Goal: Transaction & Acquisition: Purchase product/service

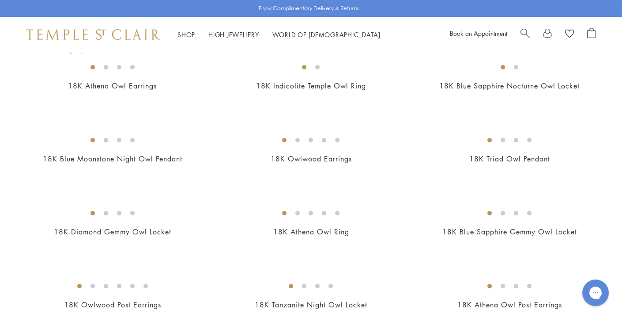
scroll to position [291, 0]
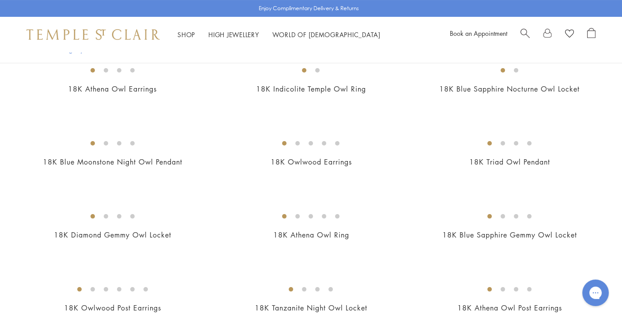
click at [0, 0] on img at bounding box center [0, 0] width 0 height 0
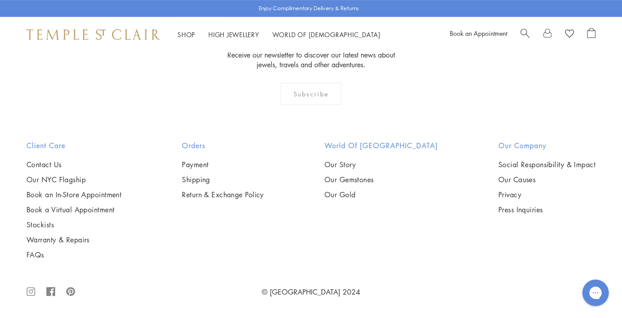
scroll to position [942, 0]
click at [0, 0] on img at bounding box center [0, 0] width 0 height 0
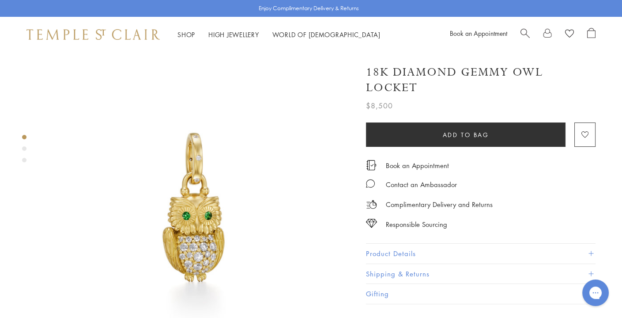
click at [528, 24] on div "Shop Shop Categories Amulets Pendants & Charms Lockets Chains & Leather Cords E…" at bounding box center [311, 34] width 622 height 35
click at [525, 14] on div "Enjoy Complimentary Delivery & Returns" at bounding box center [311, 8] width 622 height 17
click at [527, 22] on div "Shop Shop Categories Amulets Pendants & Charms Lockets Chains & Leather Cords E…" at bounding box center [311, 34] width 622 height 35
click at [526, 22] on div "Shop Shop Categories Amulets Pendants & Charms Lockets Chains & Leather Cords E…" at bounding box center [311, 34] width 622 height 35
click at [524, 28] on span "Search" at bounding box center [525, 32] width 9 height 9
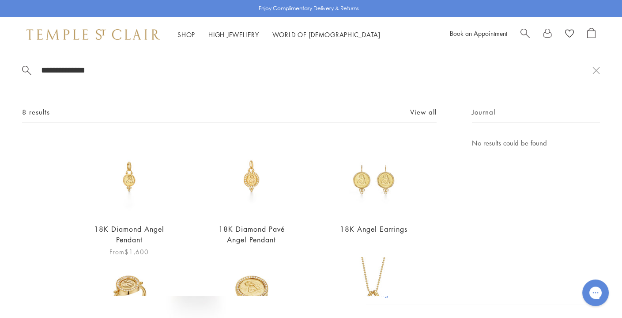
type input "**********"
click at [132, 184] on img at bounding box center [129, 176] width 78 height 78
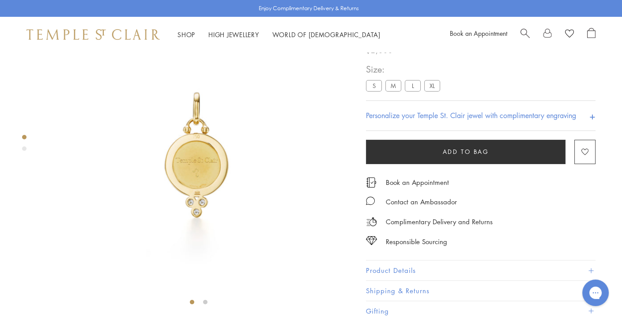
click at [411, 83] on label "L" at bounding box center [413, 85] width 16 height 11
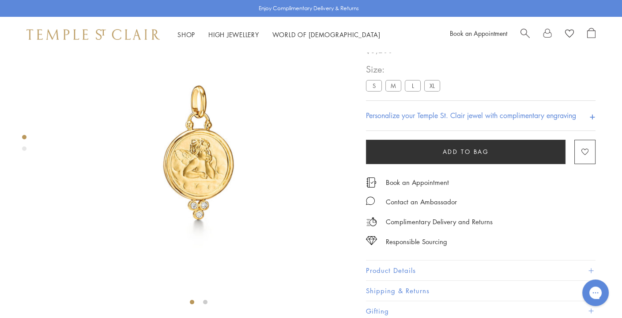
click at [372, 83] on label "S" at bounding box center [374, 85] width 16 height 11
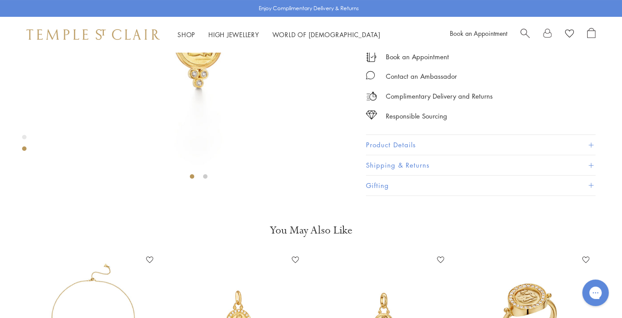
scroll to position [214, 0]
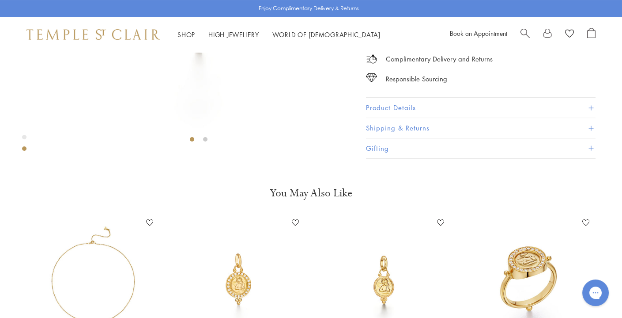
click at [382, 117] on button "Product Details" at bounding box center [481, 108] width 230 height 20
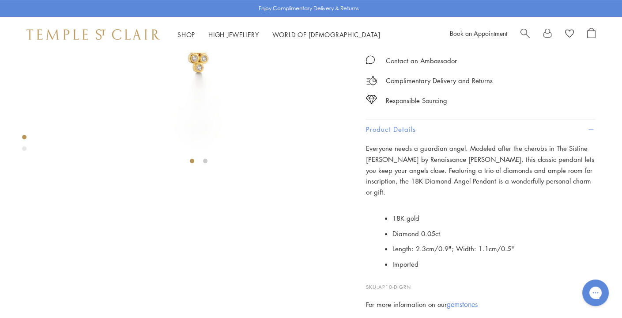
scroll to position [192, 0]
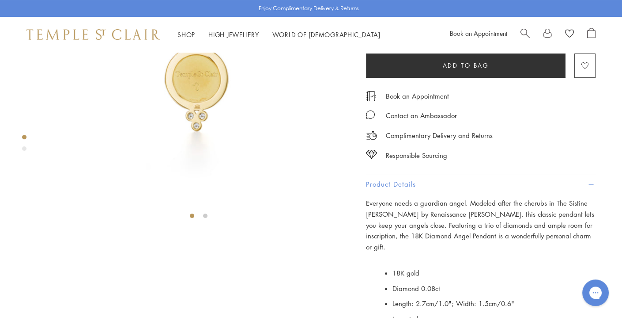
scroll to position [137, 0]
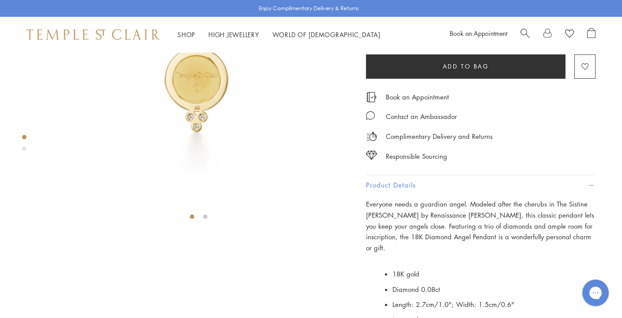
click at [372, 6] on label "S" at bounding box center [374, 0] width 16 height 11
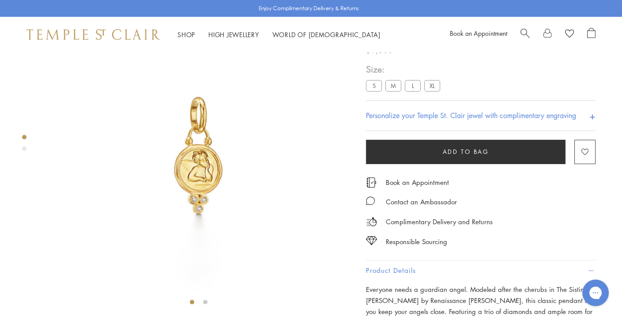
scroll to position [62, 0]
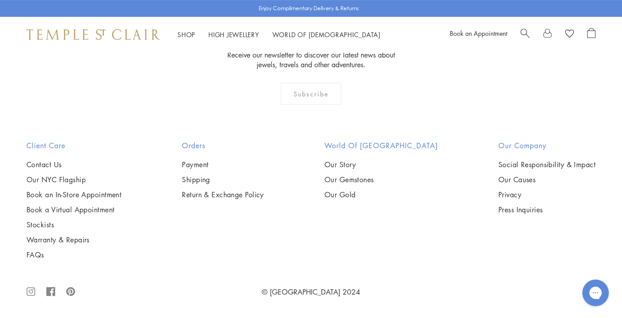
scroll to position [1136, 0]
click at [0, 0] on img at bounding box center [0, 0] width 0 height 0
